Goal: Task Accomplishment & Management: Use online tool/utility

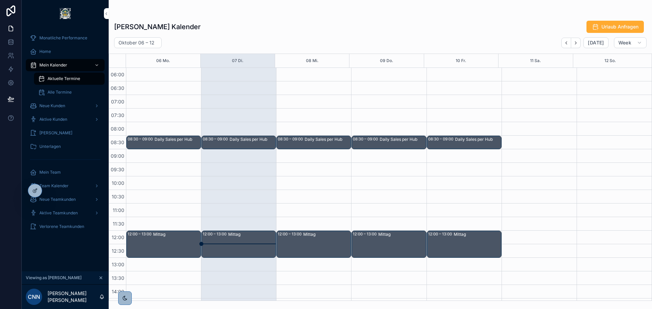
scroll to position [95, 0]
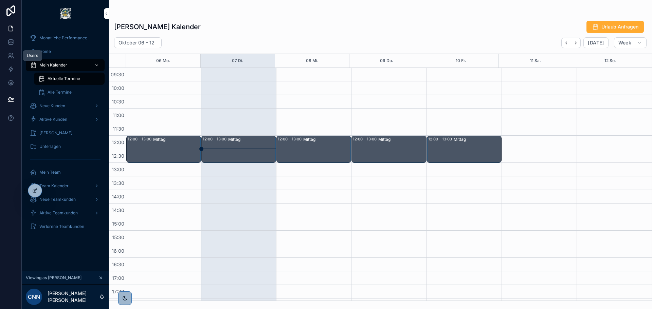
click at [12, 53] on icon at bounding box center [10, 55] width 7 height 7
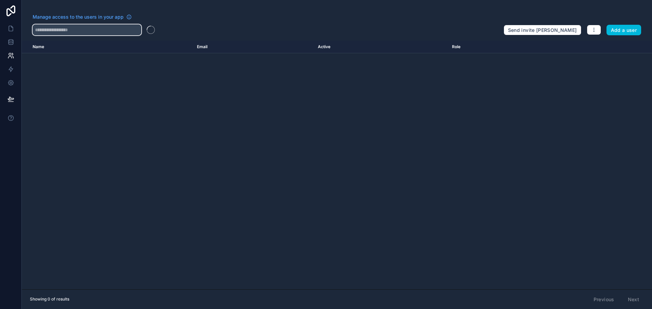
click at [72, 31] on input "text" at bounding box center [87, 29] width 109 height 11
type input "*******"
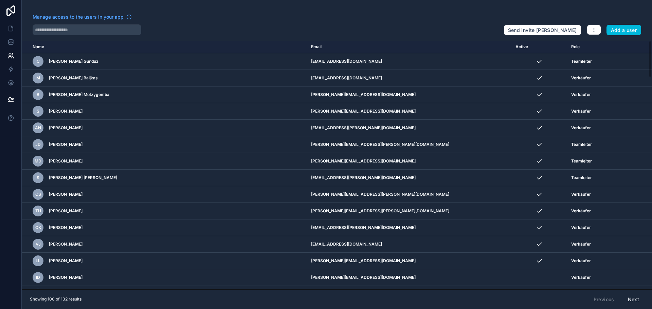
click at [628, 31] on button "Add a user" at bounding box center [623, 30] width 35 height 11
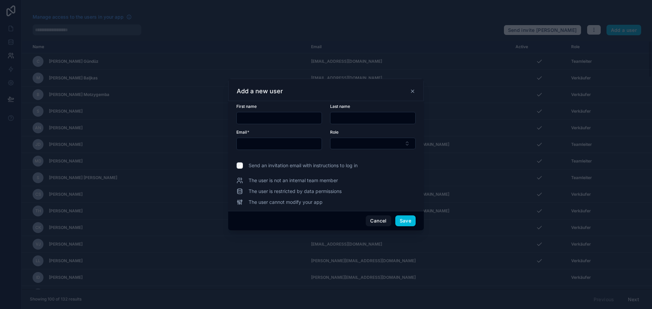
click at [274, 113] on input "text" at bounding box center [279, 118] width 85 height 10
type input "*******"
type input "********"
click at [269, 143] on input "text" at bounding box center [279, 144] width 85 height 10
type input "**********"
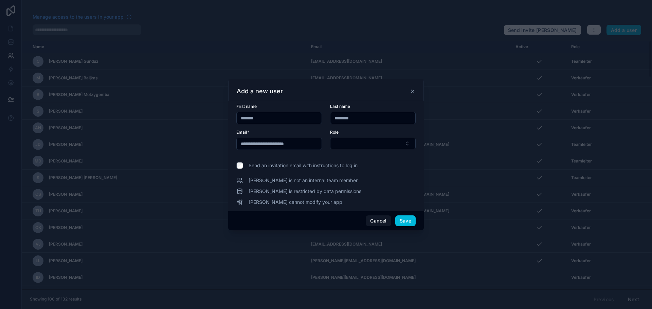
drag, startPoint x: 266, startPoint y: 164, endPoint x: 289, endPoint y: 161, distance: 22.9
click at [266, 164] on span "Send an invitation email with instructions to log in" at bounding box center [302, 165] width 109 height 7
click at [365, 143] on button "Select Button" at bounding box center [373, 144] width 86 height 12
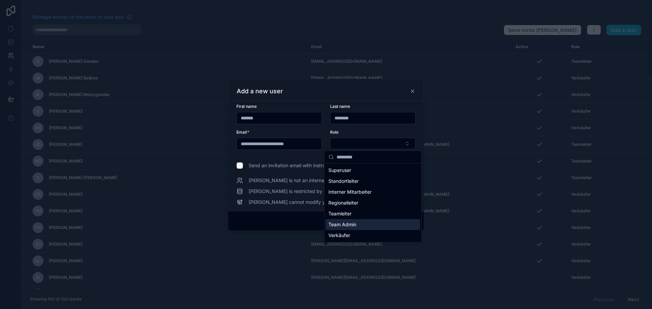
click at [355, 223] on span "Team Admin" at bounding box center [342, 224] width 28 height 7
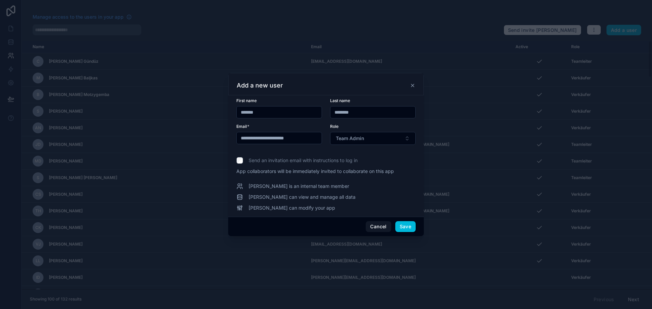
click at [410, 225] on button "Save" at bounding box center [405, 226] width 20 height 11
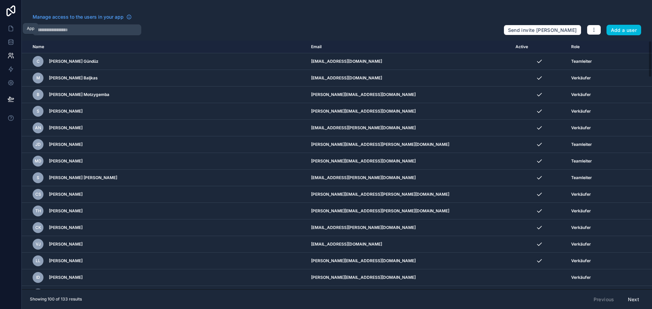
click at [7, 31] on icon at bounding box center [10, 28] width 7 height 7
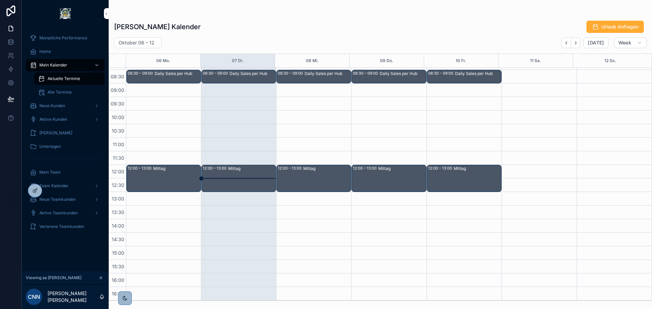
scroll to position [68, 0]
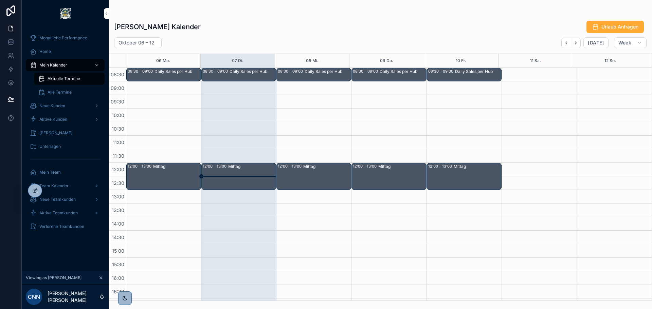
click at [313, 38] on div "Oktober 06 – 12 Today Week" at bounding box center [380, 42] width 543 height 11
click at [9, 57] on icon at bounding box center [10, 55] width 7 height 7
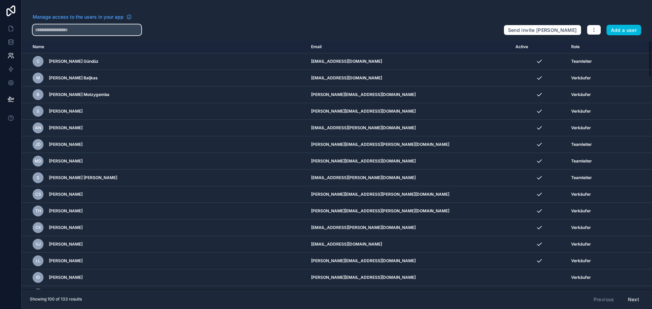
click at [76, 32] on input "text" at bounding box center [87, 29] width 109 height 11
click at [77, 24] on input "text" at bounding box center [87, 29] width 109 height 11
type input "****"
click at [17, 30] on link at bounding box center [10, 29] width 21 height 14
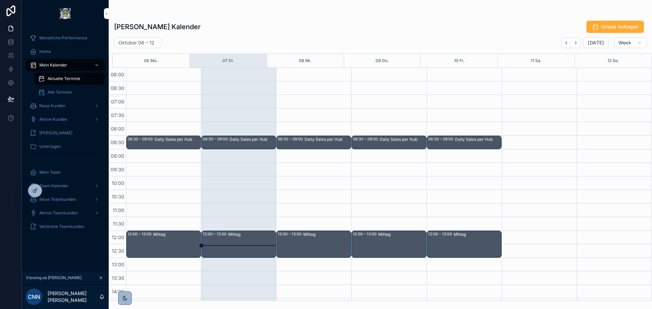
scroll to position [163, 0]
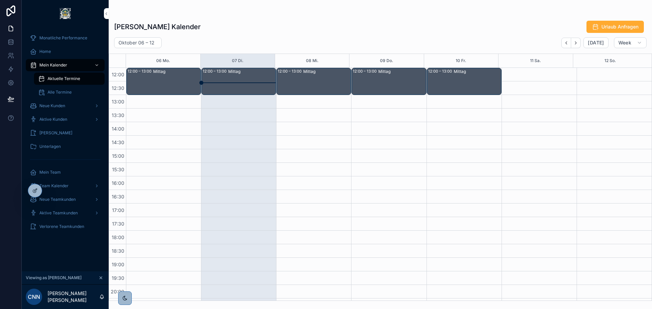
click at [71, 261] on div "Monatliche Performance Home Mein Kalender Aktuelle Termine Alle Termine Neue Ku…" at bounding box center [65, 149] width 87 height 244
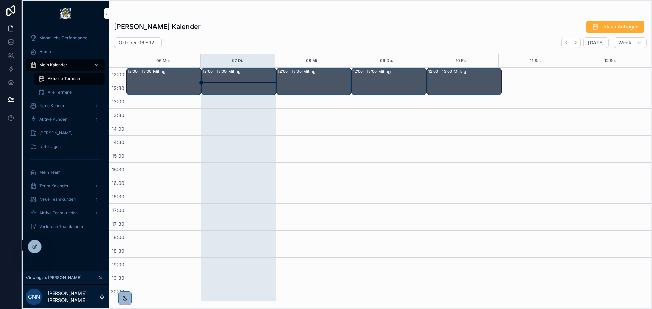
drag, startPoint x: 23, startPoint y: 191, endPoint x: 23, endPoint y: 248, distance: 56.7
click at [23, 248] on icon at bounding box center [24, 246] width 5 height 5
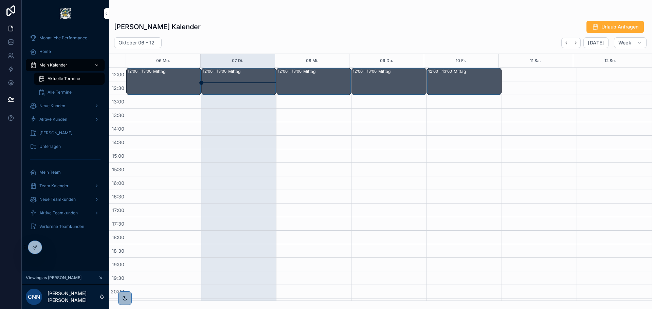
click at [0, 0] on icon at bounding box center [0, 0] width 0 height 0
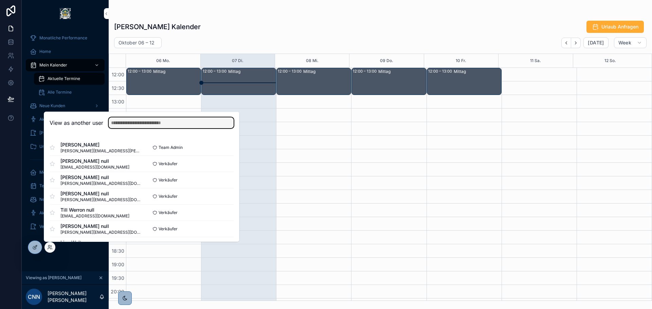
click at [166, 124] on input "text" at bounding box center [171, 122] width 125 height 11
type input "****"
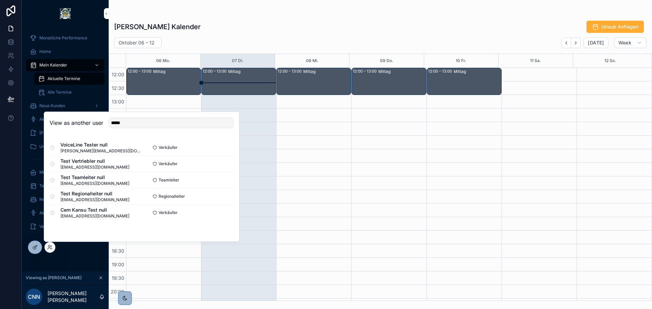
click at [0, 0] on button "Select" at bounding box center [0, 0] width 0 height 0
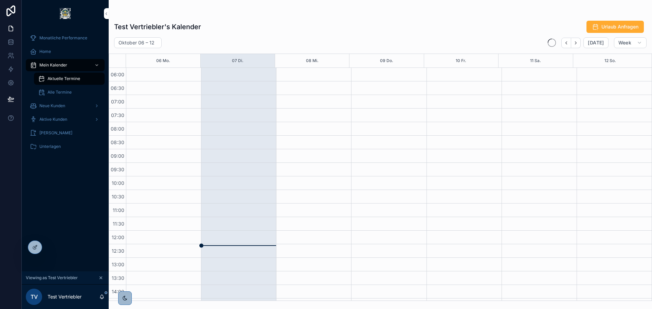
scroll to position [163, 0]
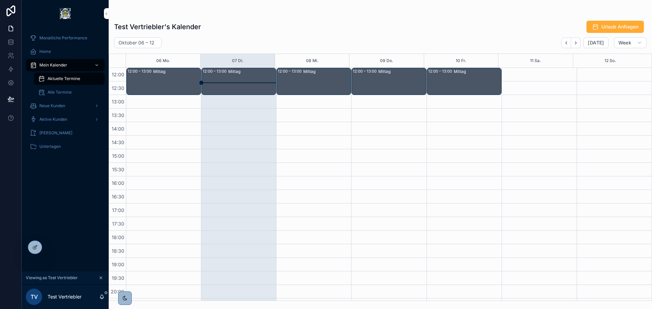
click at [65, 120] on span "Aktive Kunden" at bounding box center [53, 119] width 28 height 5
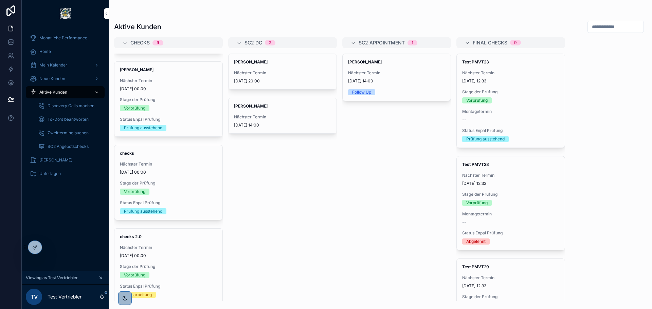
scroll to position [170, 0]
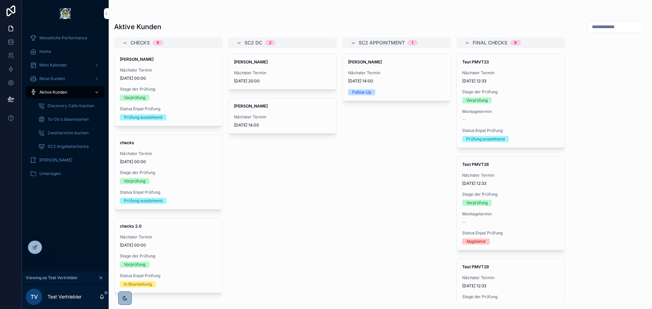
click at [292, 121] on div "Nächster Termin 7.8.2025 14:00" at bounding box center [282, 121] width 97 height 14
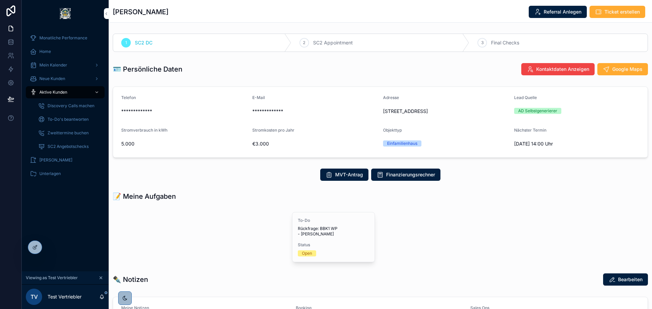
click at [57, 94] on span "Aktive Kunden" at bounding box center [53, 92] width 28 height 5
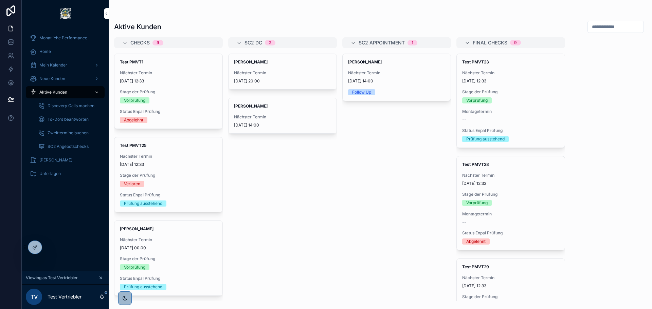
click at [0, 0] on icon at bounding box center [0, 0] width 0 height 0
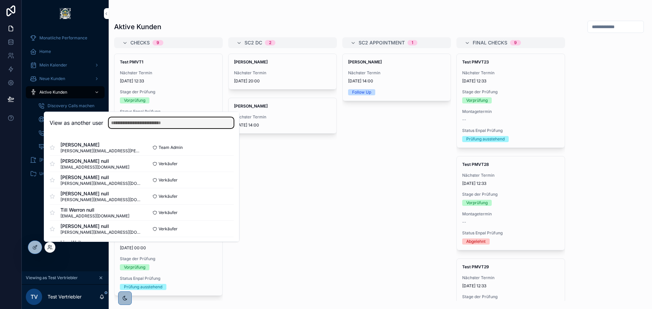
click at [140, 126] on input "text" at bounding box center [171, 122] width 125 height 11
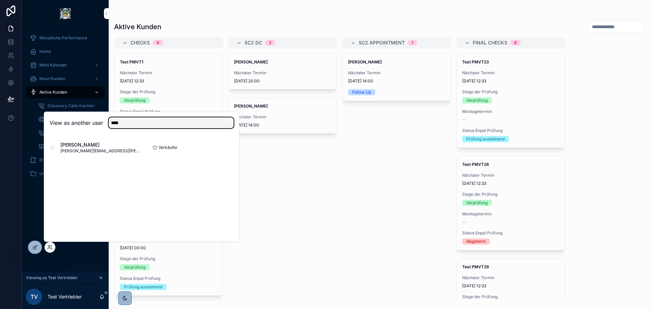
type input "****"
click at [0, 0] on button "Select" at bounding box center [0, 0] width 0 height 0
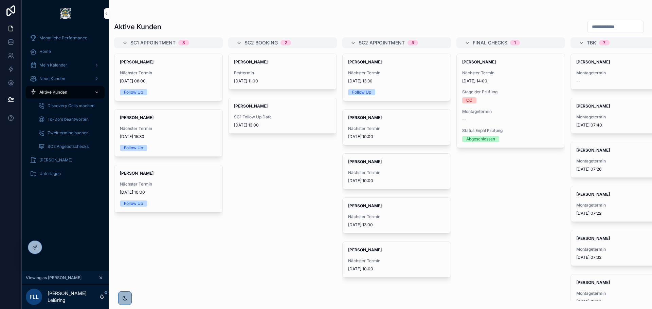
click at [274, 185] on div "Sabrina Witlake Ersttermin 13.6.2025 11:00 Dierk Witlake SC1 Follow Up Date 13.…" at bounding box center [282, 177] width 109 height 247
click at [217, 185] on div "Hakan Demir Nächster Termin 23.10.2025 10:00 Follow Up" at bounding box center [168, 188] width 108 height 47
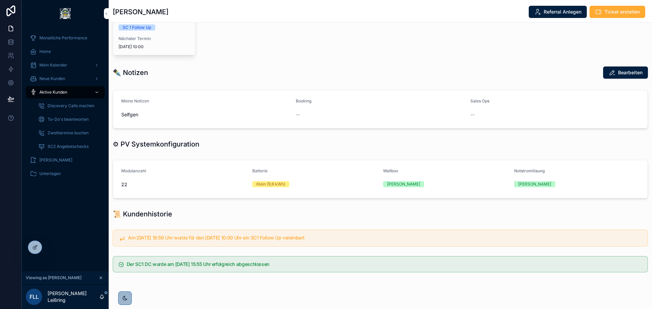
scroll to position [222, 0]
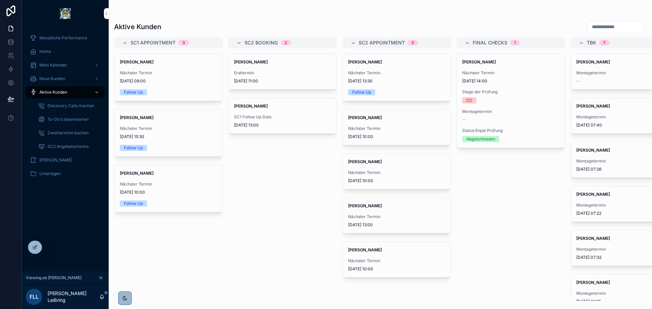
click at [0, 0] on icon at bounding box center [0, 0] width 0 height 0
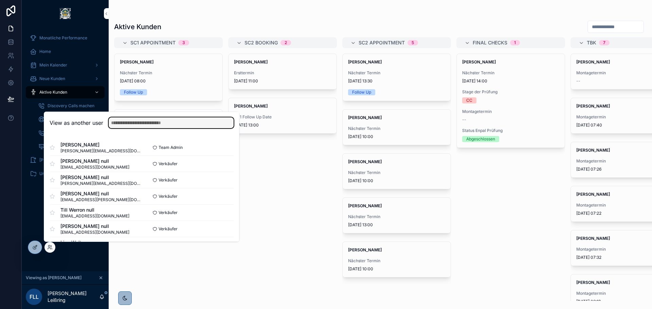
click at [146, 120] on input "text" at bounding box center [171, 122] width 125 height 11
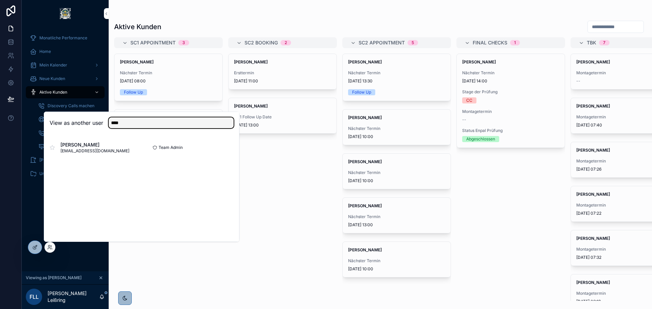
type input "****"
click at [0, 0] on button "Select" at bounding box center [0, 0] width 0 height 0
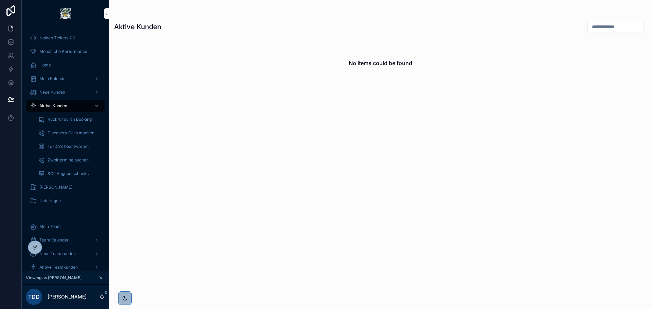
click at [0, 0] on icon at bounding box center [0, 0] width 0 height 0
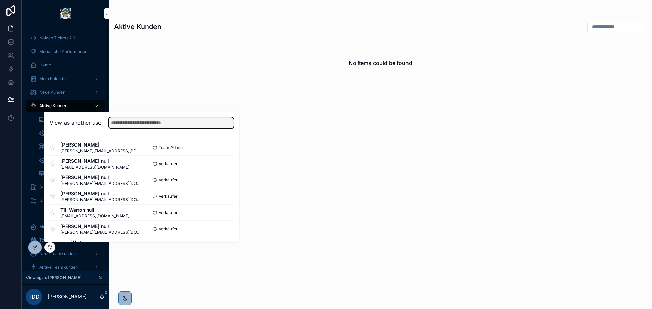
click at [136, 125] on input "text" at bounding box center [171, 122] width 125 height 11
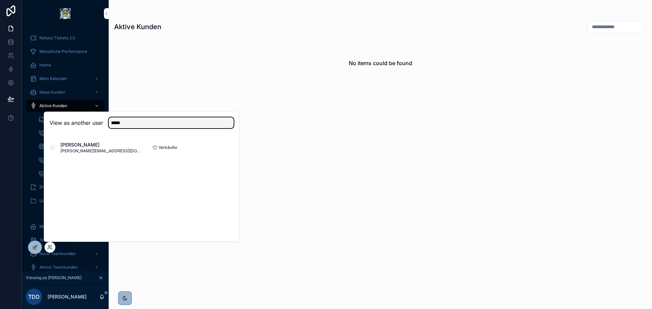
type input "*****"
click at [0, 0] on button "Select" at bounding box center [0, 0] width 0 height 0
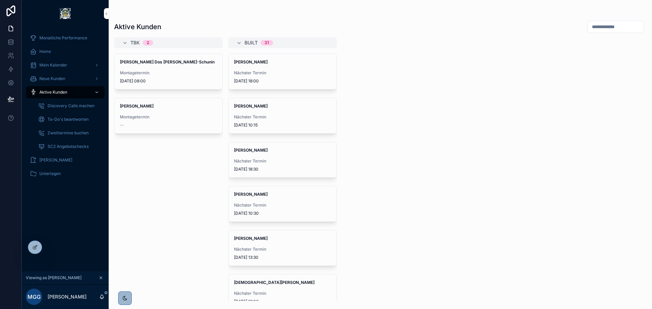
click at [0, 0] on icon at bounding box center [0, 0] width 0 height 0
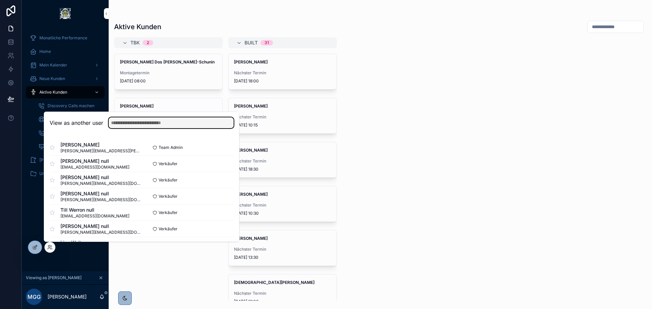
click at [145, 121] on input "text" at bounding box center [171, 122] width 125 height 11
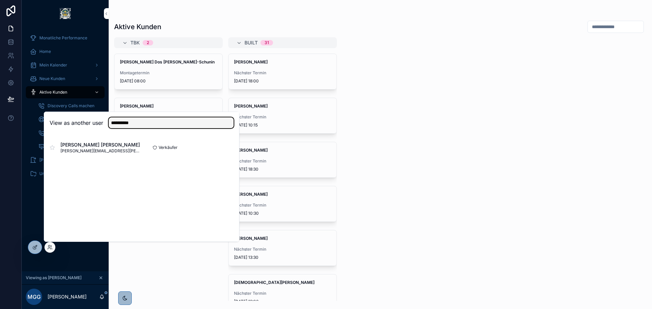
type input "**********"
click at [0, 0] on button "Select" at bounding box center [0, 0] width 0 height 0
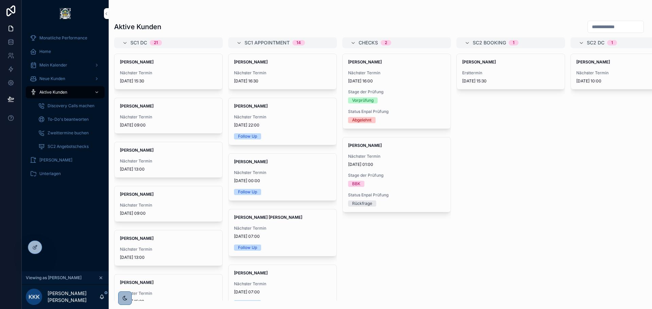
click at [0, 0] on icon at bounding box center [0, 0] width 0 height 0
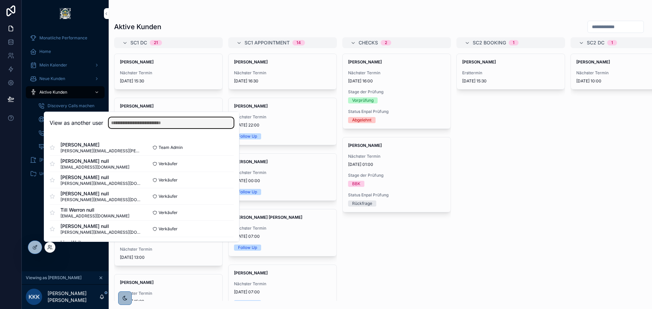
click at [143, 128] on input "text" at bounding box center [171, 122] width 125 height 11
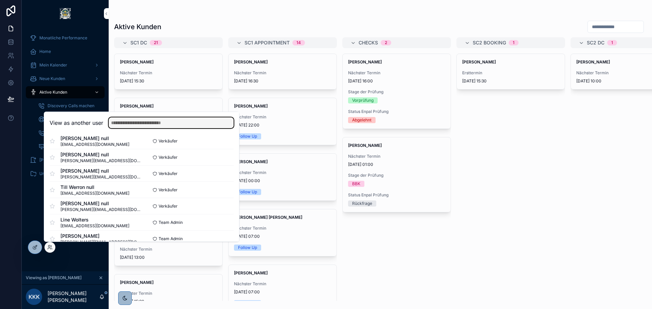
scroll to position [34, 0]
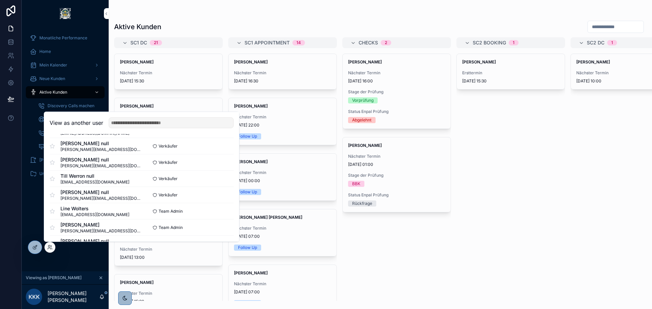
click at [0, 0] on button "Select" at bounding box center [0, 0] width 0 height 0
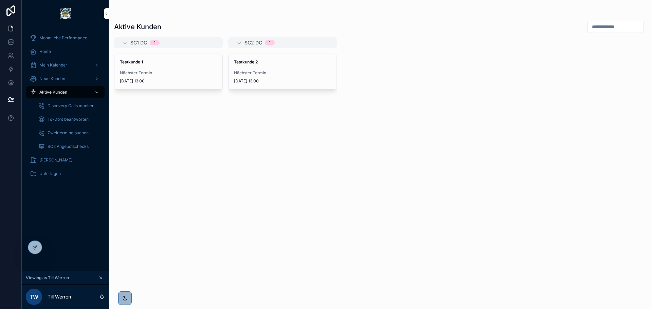
click at [159, 80] on span "[DATE] 13:00" at bounding box center [168, 80] width 97 height 5
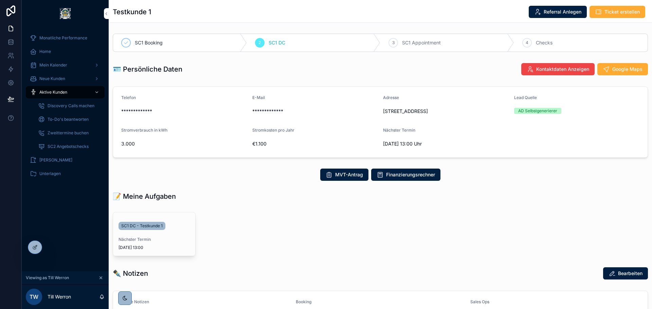
click at [153, 228] on span "SC1 DC - Testkunde 1" at bounding box center [141, 225] width 41 height 5
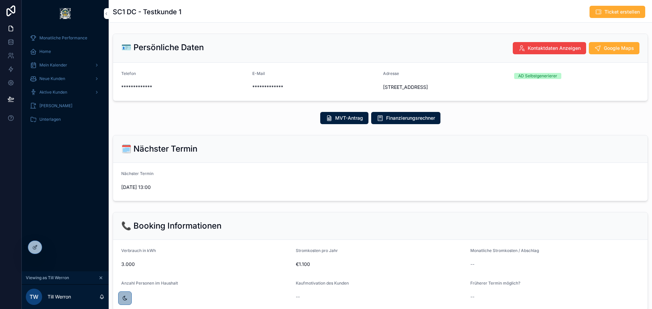
click at [0, 0] on icon at bounding box center [0, 0] width 0 height 0
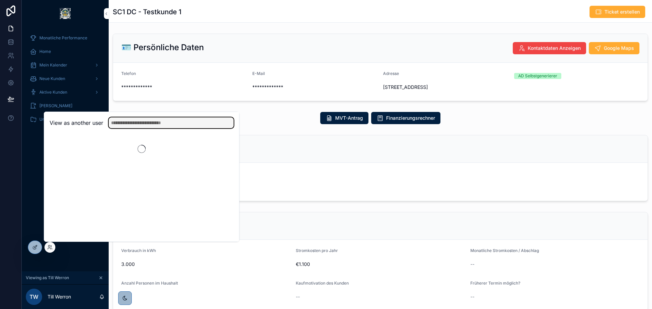
click at [127, 127] on input "text" at bounding box center [171, 122] width 125 height 11
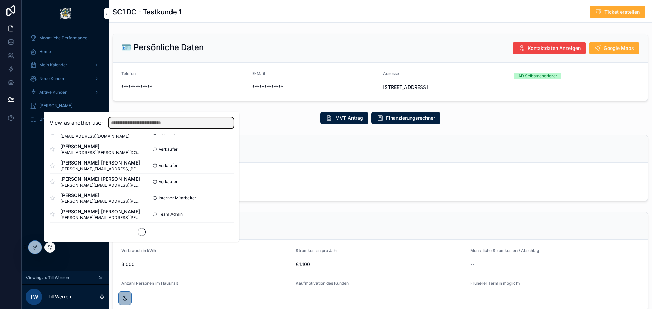
scroll to position [411, 0]
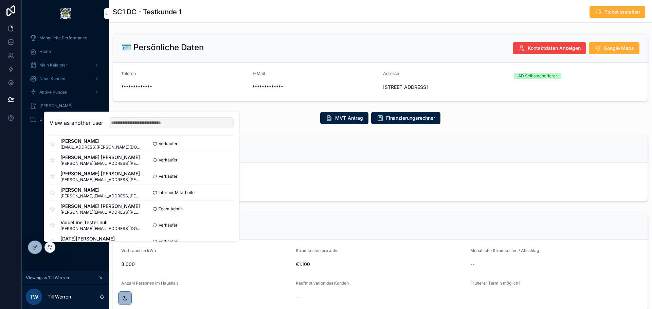
click at [0, 0] on button "Select" at bounding box center [0, 0] width 0 height 0
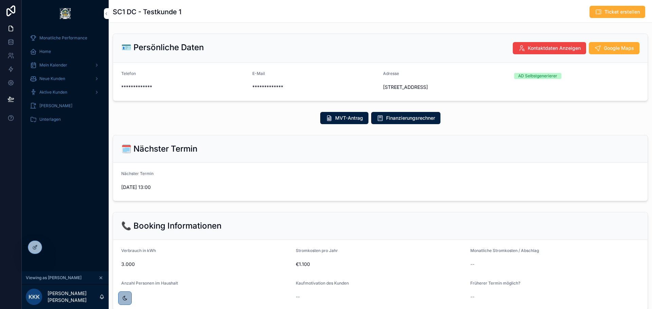
drag, startPoint x: 63, startPoint y: 165, endPoint x: 74, endPoint y: 158, distance: 12.0
click at [63, 165] on div "Monatliche Performance Home Mein Kalender Neue Kunden Aktive Kunden Verlorene K…" at bounding box center [65, 149] width 87 height 244
click at [59, 94] on span "Aktive Kunden" at bounding box center [53, 92] width 28 height 5
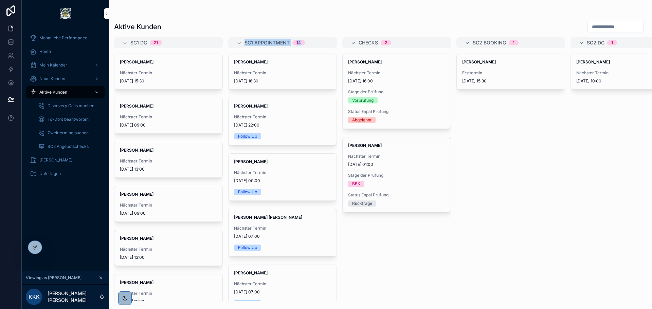
drag, startPoint x: 244, startPoint y: 42, endPoint x: 304, endPoint y: 45, distance: 59.8
click at [304, 45] on div "SC1 Appointment 14" at bounding box center [286, 42] width 84 height 11
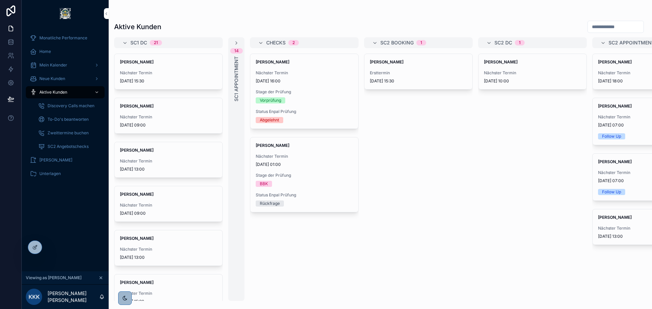
click at [327, 26] on div "Aktive Kunden" at bounding box center [380, 26] width 532 height 13
click at [240, 43] on div "14 SC1 Appointment" at bounding box center [236, 169] width 16 height 264
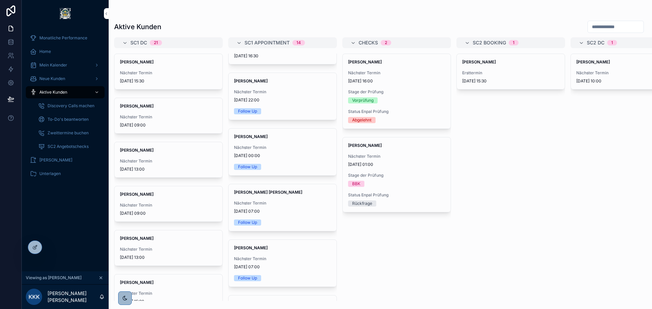
scroll to position [102, 0]
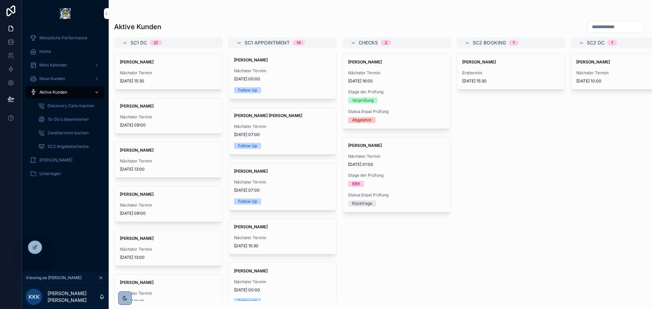
click at [0, 0] on icon at bounding box center [0, 0] width 0 height 0
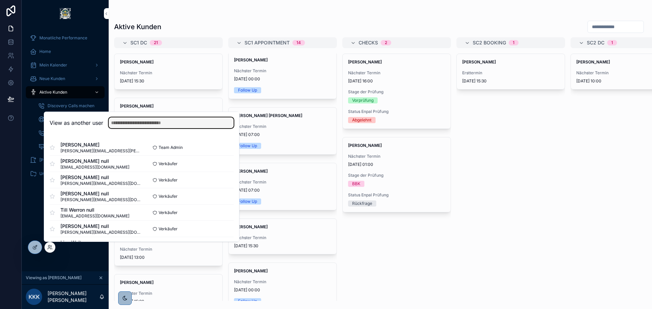
click at [187, 127] on input "text" at bounding box center [171, 122] width 125 height 11
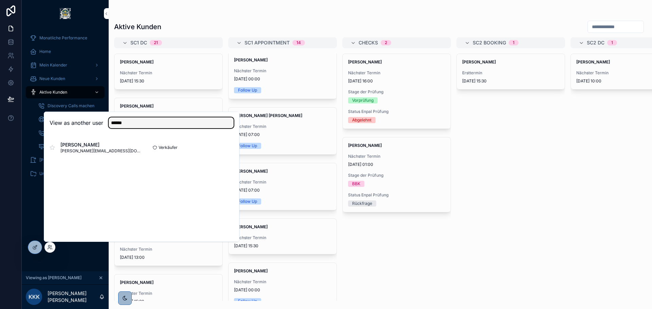
type input "******"
click at [0, 0] on button "Select" at bounding box center [0, 0] width 0 height 0
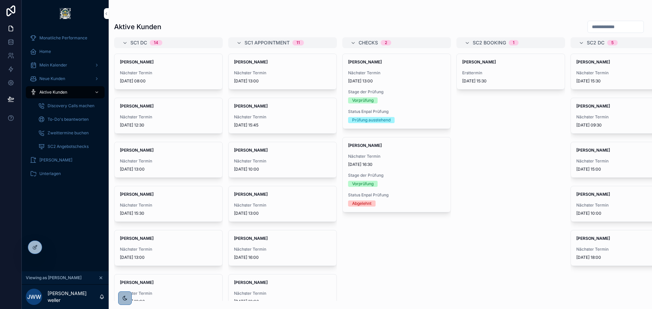
click at [286, 73] on span "Nächster Termin" at bounding box center [282, 72] width 97 height 5
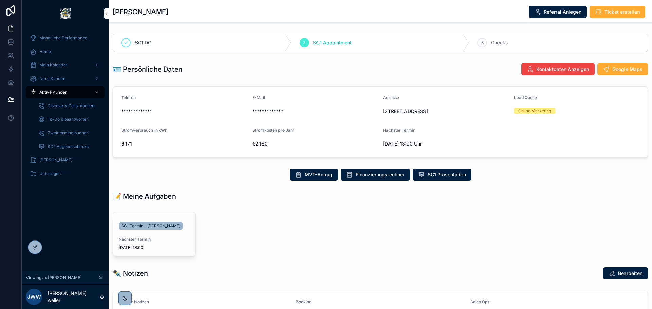
drag, startPoint x: 182, startPoint y: 15, endPoint x: 122, endPoint y: 15, distance: 59.0
click at [114, 15] on div "[PERSON_NAME] Referral Anlegen Ticket erstellen" at bounding box center [380, 11] width 535 height 13
click at [205, 14] on div "[PERSON_NAME] Referral Anlegen Ticket erstellen" at bounding box center [380, 11] width 535 height 13
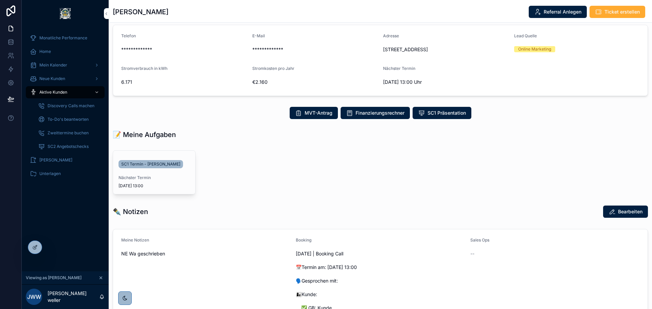
scroll to position [68, 0]
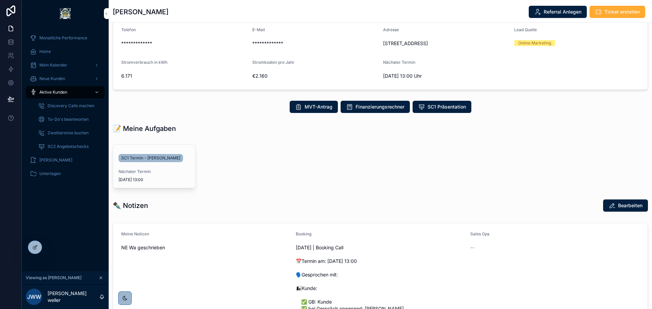
click at [171, 155] on link "SC1 Termin - [PERSON_NAME]" at bounding box center [150, 158] width 64 height 8
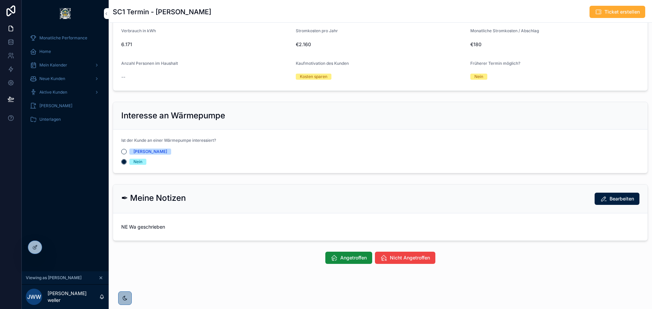
scroll to position [221, 0]
click at [342, 257] on span "Angetroffen" at bounding box center [353, 256] width 26 height 7
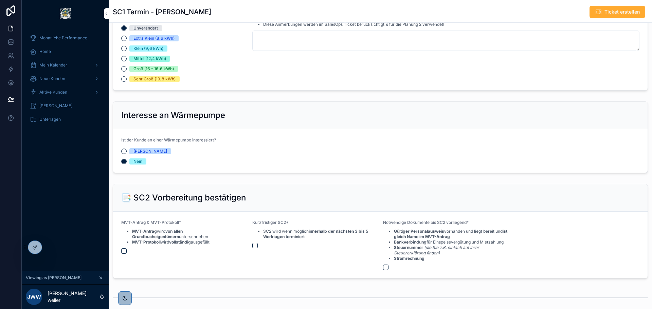
scroll to position [509, 0]
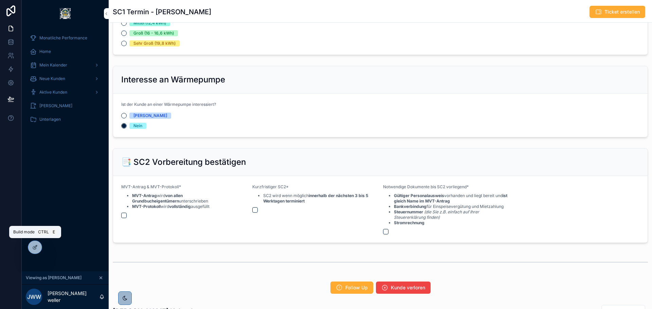
click at [35, 247] on icon at bounding box center [34, 247] width 5 height 5
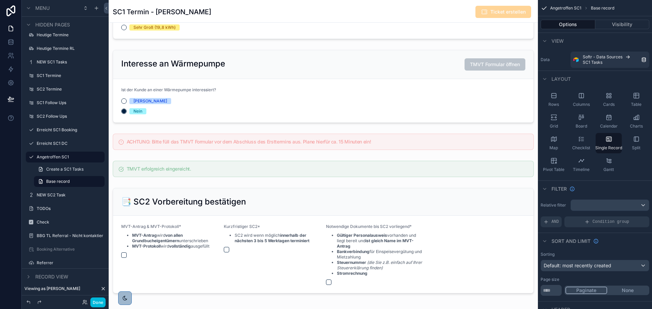
scroll to position [163, 0]
click at [322, 149] on div "scrollable content" at bounding box center [323, 142] width 429 height 22
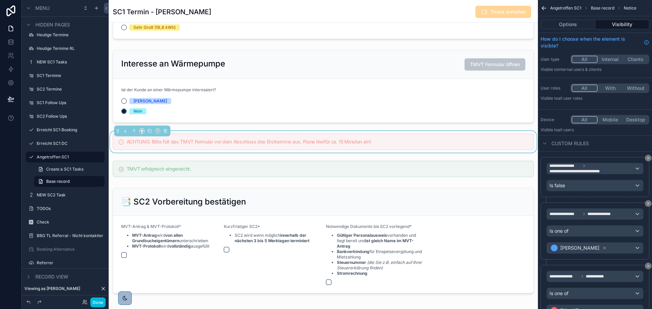
click at [167, 176] on div "scrollable content" at bounding box center [323, 169] width 429 height 22
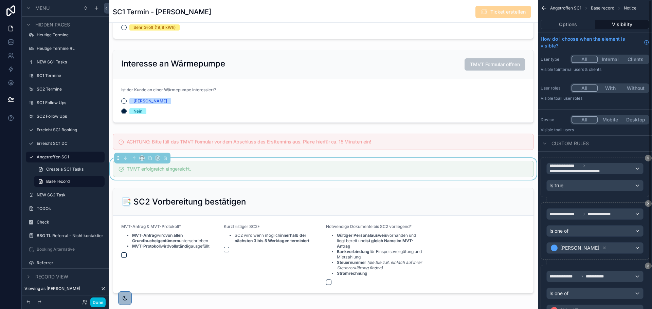
click at [578, 22] on button "Options" at bounding box center [567, 25] width 55 height 10
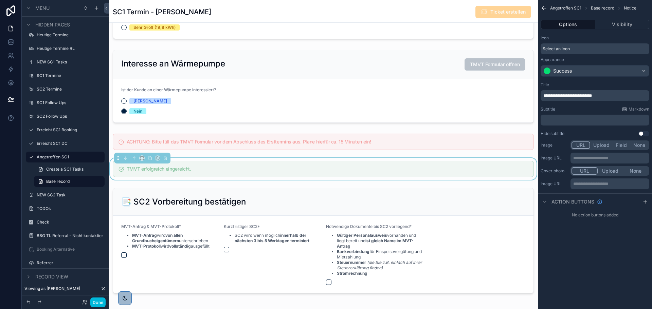
click at [244, 151] on div "scrollable content" at bounding box center [323, 142] width 429 height 22
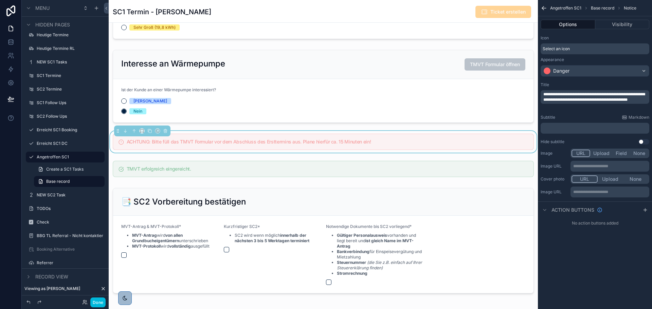
click at [579, 102] on p "**********" at bounding box center [595, 97] width 105 height 11
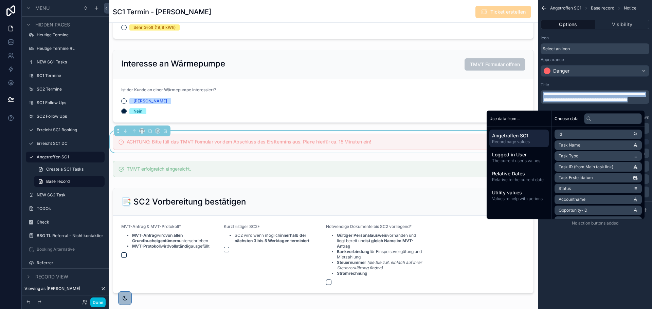
click at [592, 96] on span "**********" at bounding box center [593, 97] width 101 height 10
copy span "**********"
drag, startPoint x: 605, startPoint y: 247, endPoint x: 602, endPoint y: 242, distance: 6.7
click at [605, 247] on div "**********" at bounding box center [594, 154] width 114 height 309
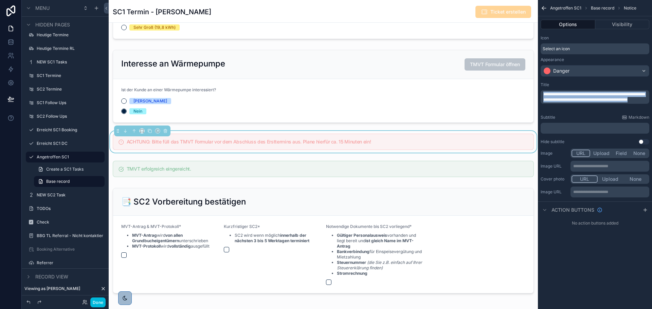
click at [617, 18] on div "Options Visibility" at bounding box center [594, 24] width 114 height 16
click at [621, 25] on button "Visibility" at bounding box center [622, 25] width 54 height 10
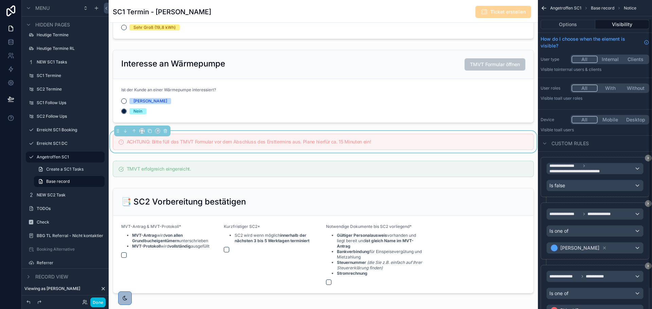
scroll to position [45, 0]
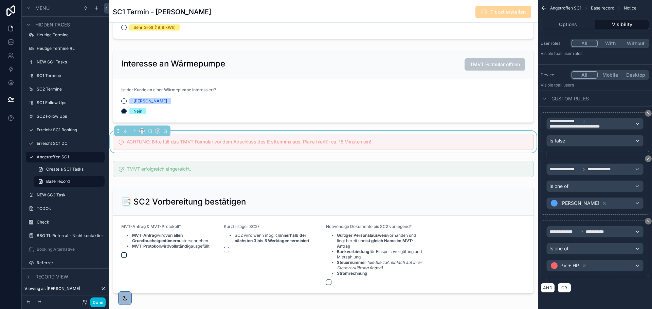
click at [389, 169] on div "scrollable content" at bounding box center [323, 169] width 429 height 22
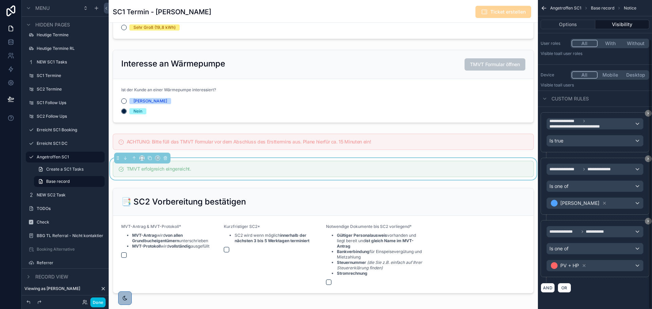
click at [474, 144] on div "scrollable content" at bounding box center [323, 142] width 429 height 22
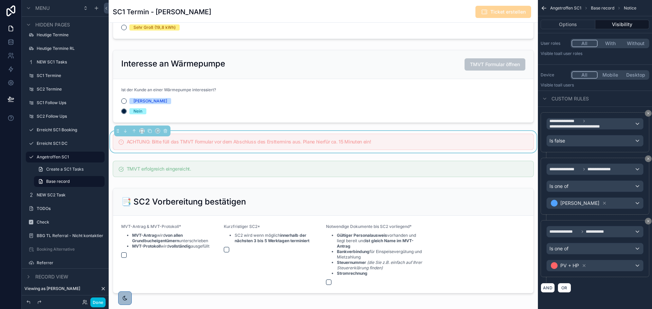
click at [471, 178] on div "scrollable content" at bounding box center [323, 169] width 429 height 22
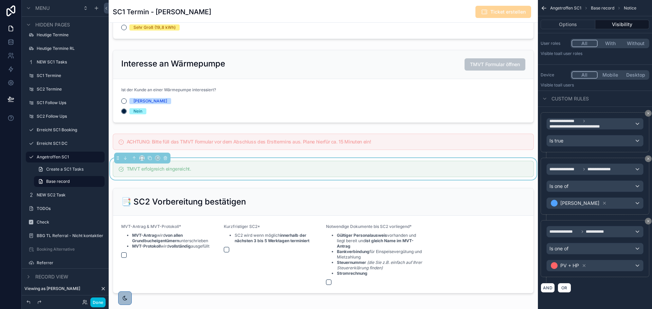
click at [469, 147] on div "scrollable content" at bounding box center [323, 142] width 429 height 22
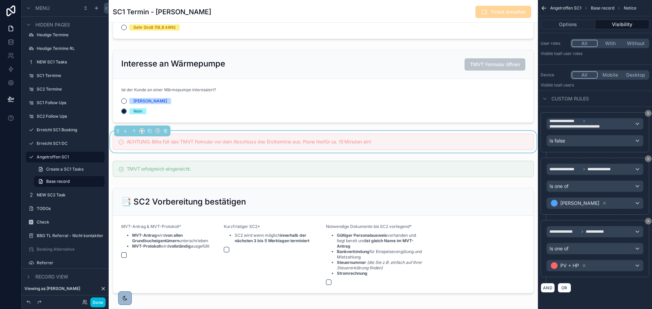
click at [464, 175] on div "scrollable content" at bounding box center [323, 169] width 429 height 22
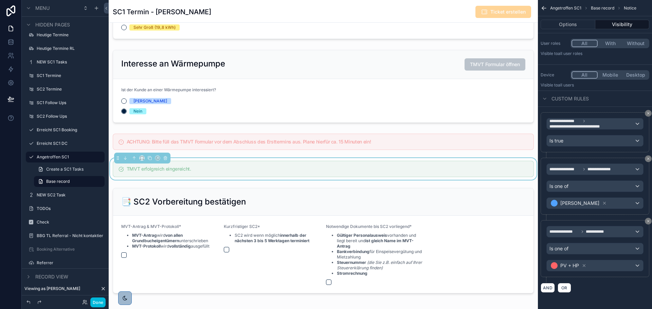
click at [461, 144] on div "scrollable content" at bounding box center [323, 142] width 429 height 22
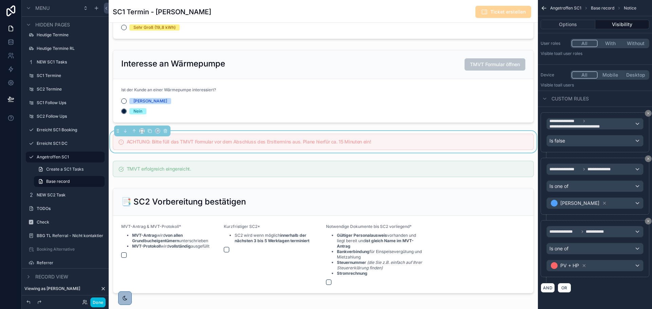
drag, startPoint x: 459, startPoint y: 178, endPoint x: 316, endPoint y: 161, distance: 143.9
click at [458, 178] on div "scrollable content" at bounding box center [323, 169] width 429 height 22
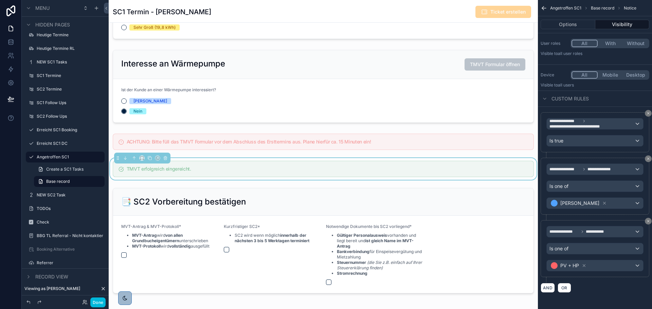
click at [266, 144] on div "scrollable content" at bounding box center [323, 142] width 429 height 22
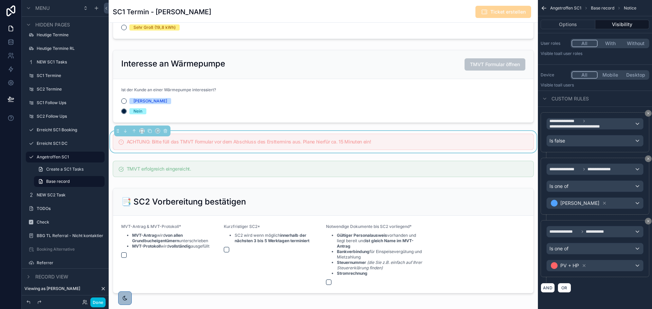
click at [267, 174] on div "scrollable content" at bounding box center [323, 169] width 429 height 22
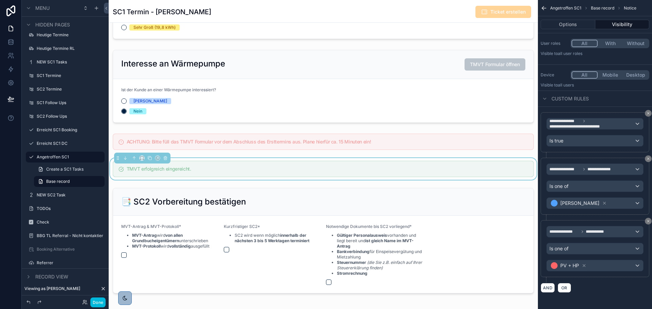
click at [264, 141] on div "scrollable content" at bounding box center [323, 142] width 429 height 22
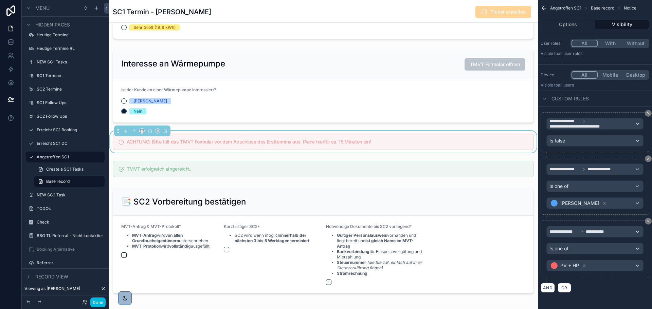
click at [258, 172] on div "scrollable content" at bounding box center [323, 169] width 429 height 22
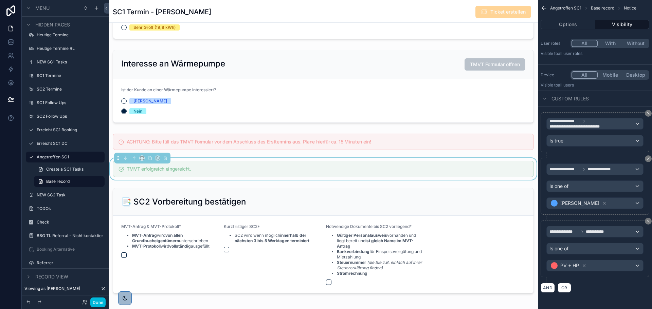
click at [263, 150] on div "scrollable content" at bounding box center [323, 142] width 429 height 22
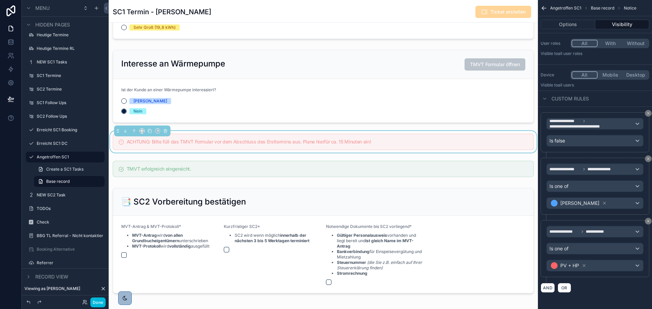
click at [264, 173] on div "scrollable content" at bounding box center [323, 169] width 429 height 22
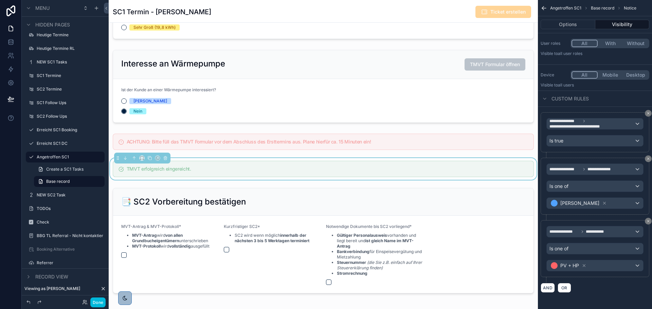
click at [281, 153] on div "scrollable content" at bounding box center [323, 142] width 429 height 22
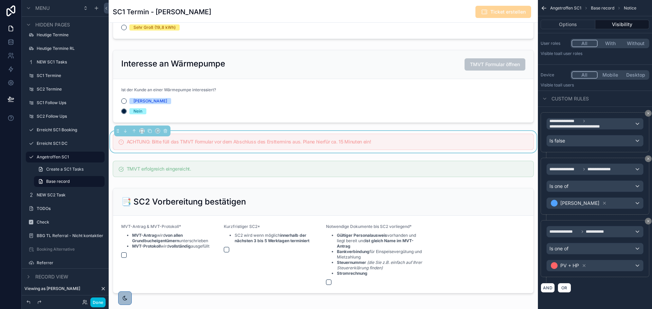
click at [102, 298] on button "Done" at bounding box center [97, 303] width 15 height 10
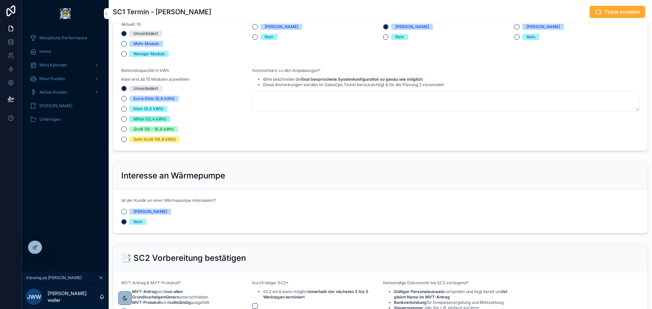
scroll to position [407, 0]
